Goal: Find contact information

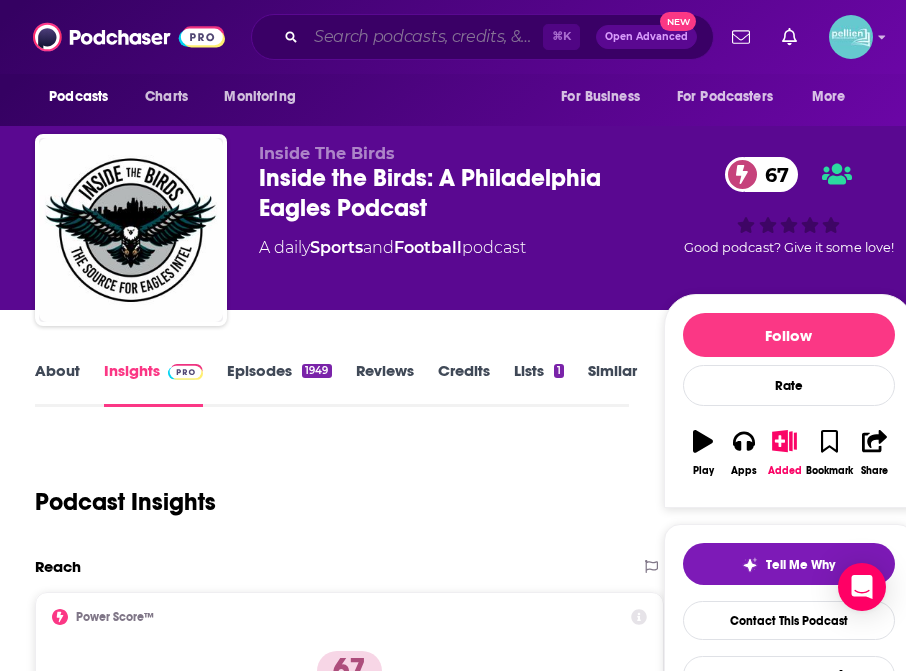
click at [407, 39] on input "Search podcasts, credits, & more..." at bounding box center [424, 37] width 237 height 32
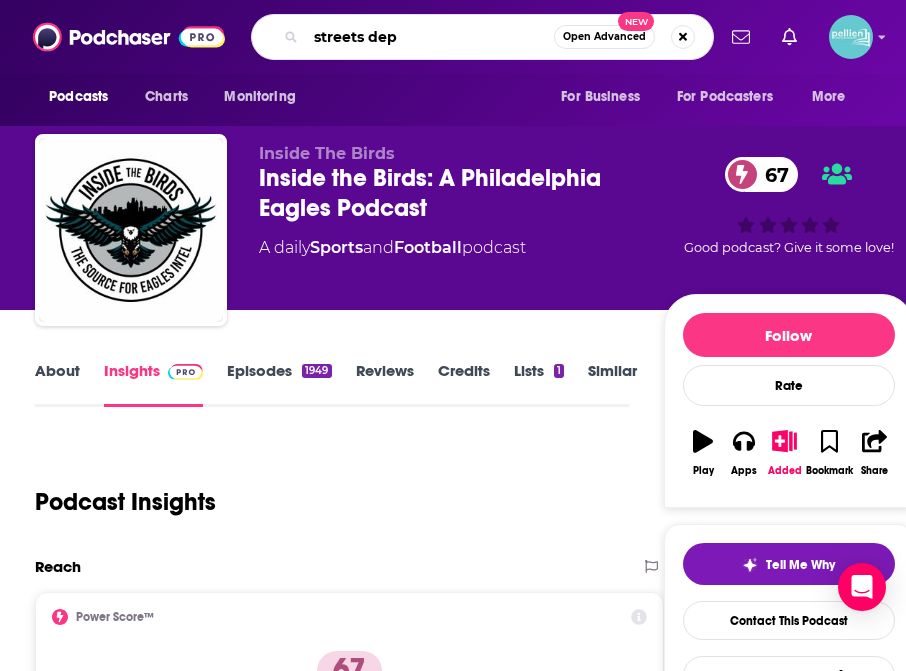
type input "streets dept"
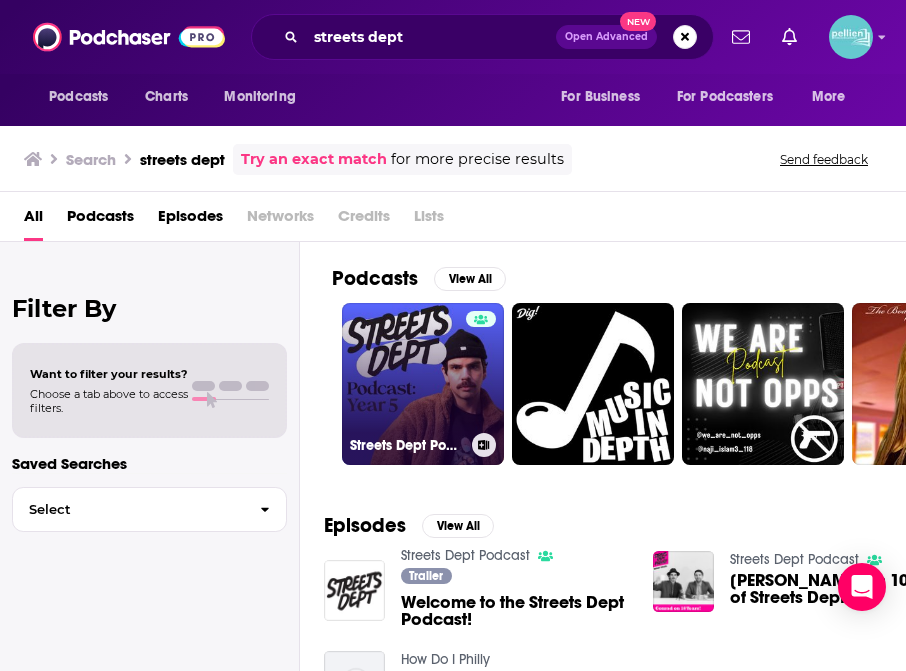
click at [474, 366] on div at bounding box center [481, 372] width 30 height 122
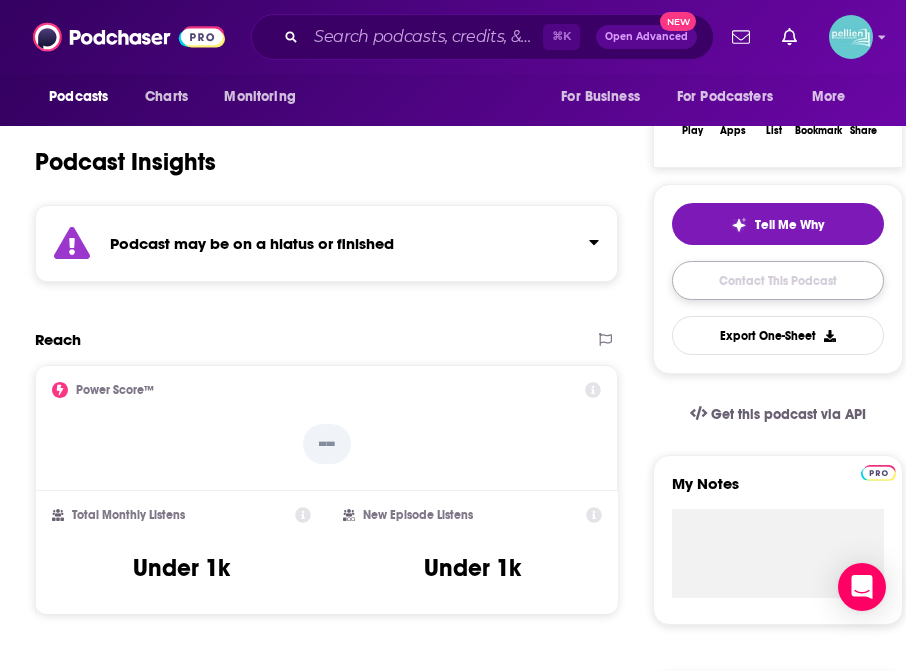
click at [775, 275] on link "Contact This Podcast" at bounding box center [778, 280] width 212 height 39
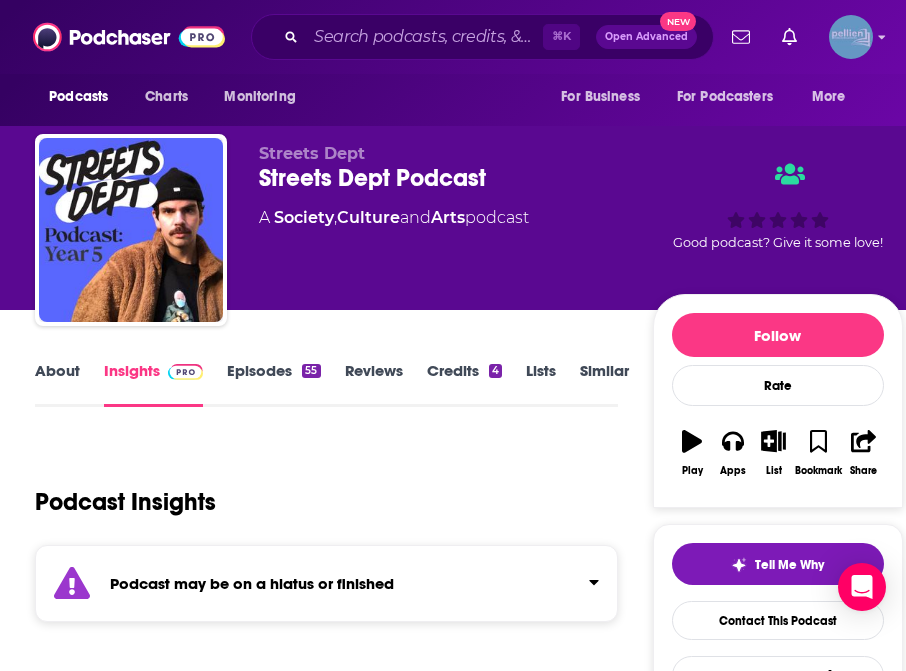
click at [885, 38] on icon "Show profile menu" at bounding box center [882, 37] width 8 height 12
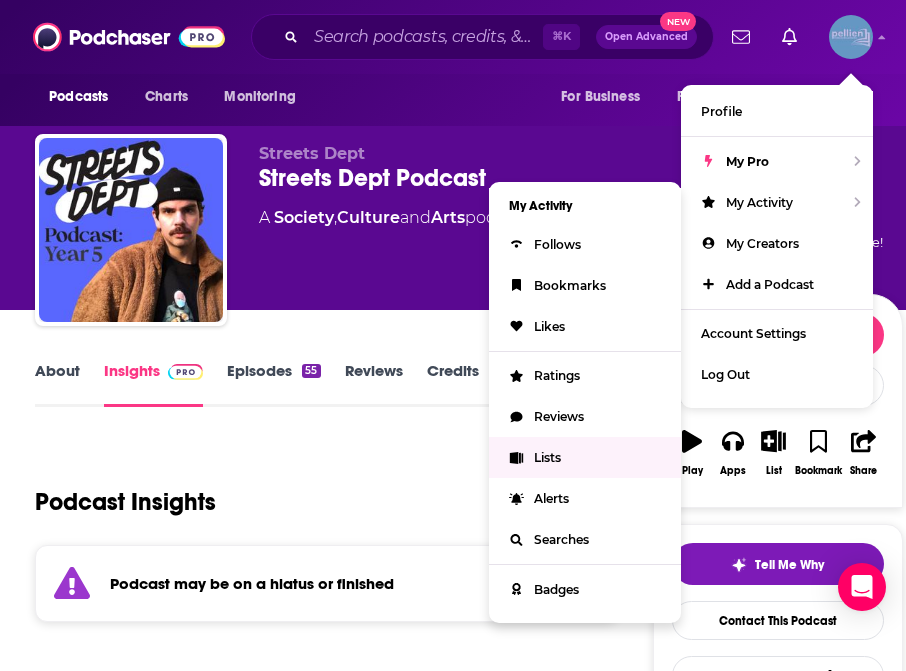
click at [563, 449] on link "Lists" at bounding box center [585, 457] width 192 height 41
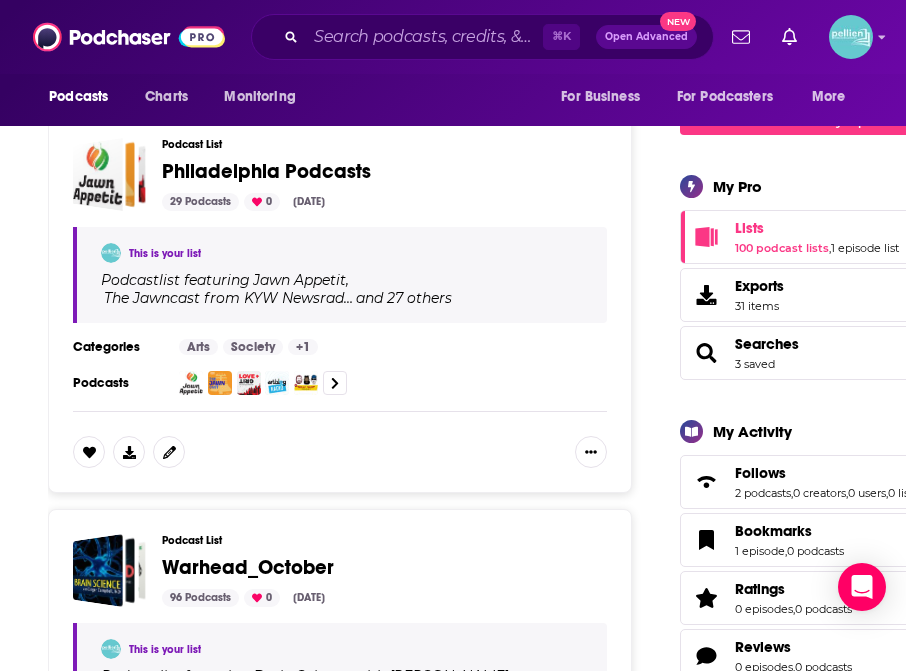
scroll to position [258, 0]
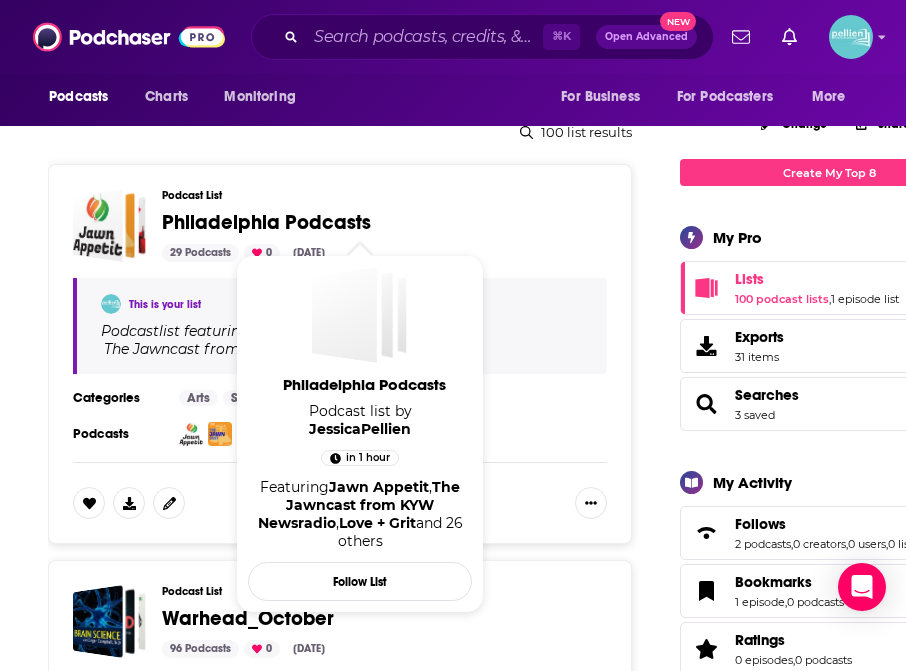
click at [285, 218] on span "Philadelphia Podcasts" at bounding box center [266, 222] width 209 height 25
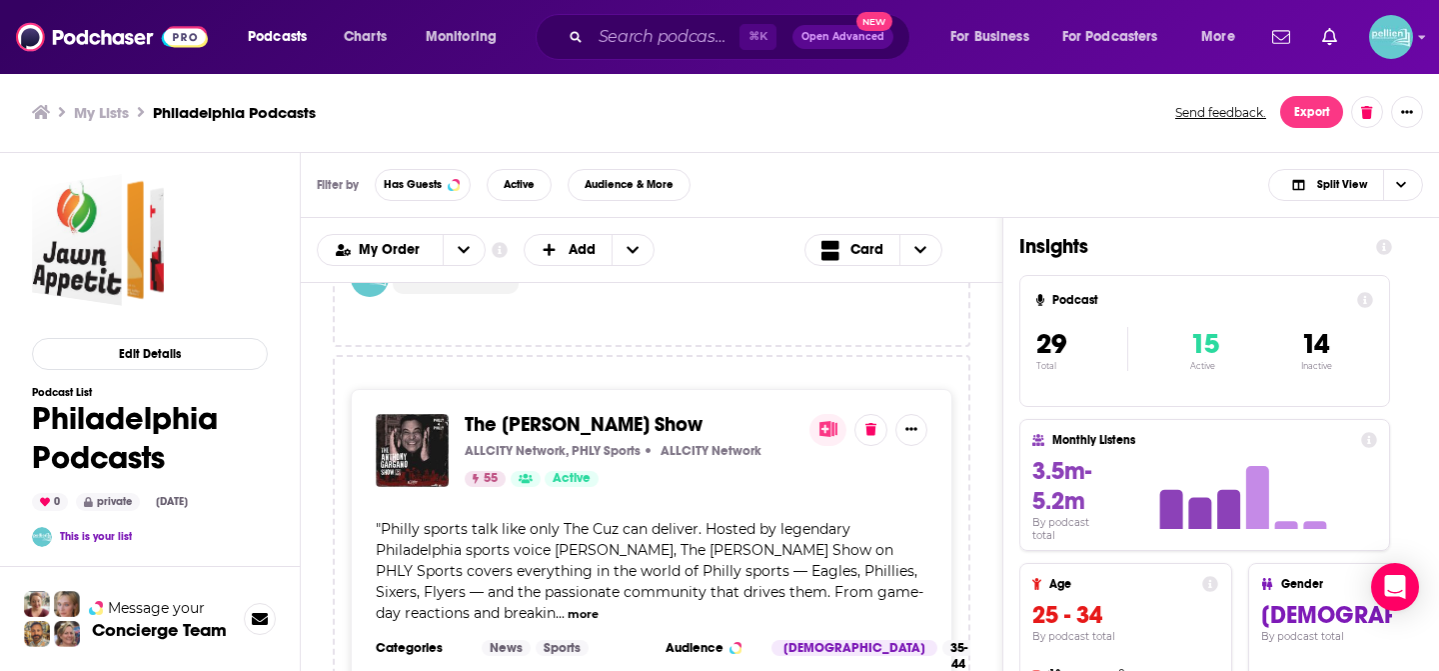
scroll to position [9404, 0]
